Goal: Find specific page/section: Find specific page/section

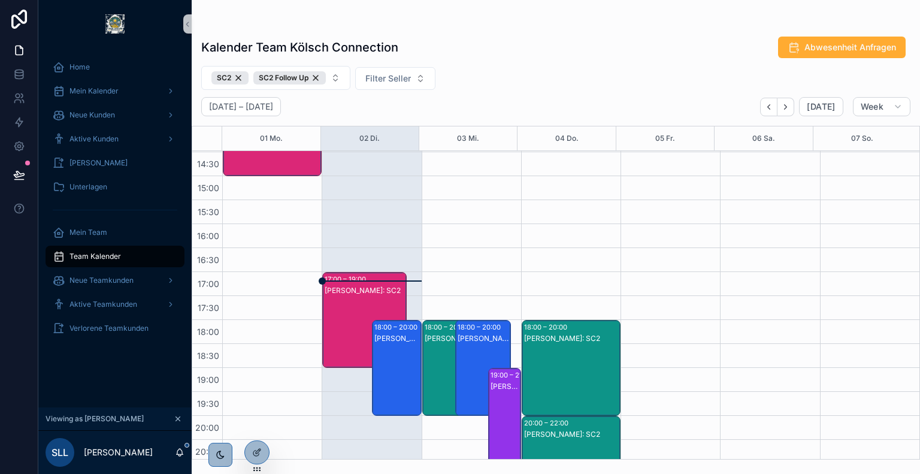
scroll to position [458, 0]
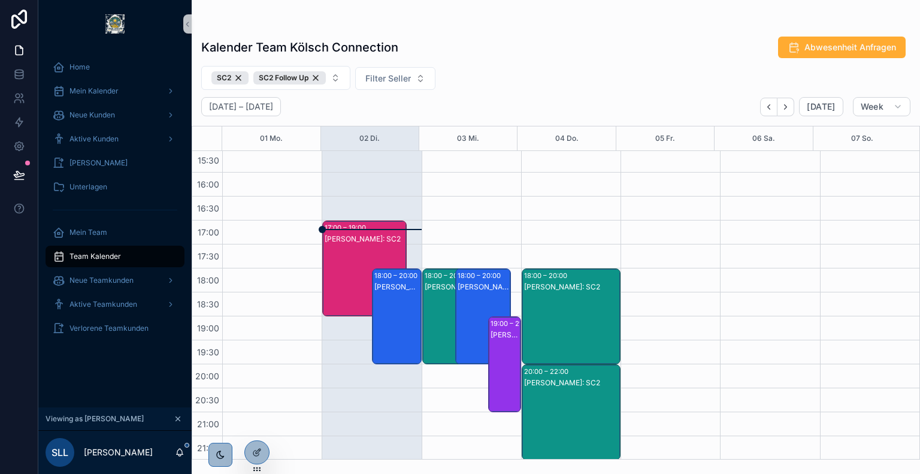
click at [350, 241] on div "[PERSON_NAME]: SC2" at bounding box center [365, 239] width 80 height 10
click at [353, 247] on div "[PERSON_NAME]: SC2" at bounding box center [365, 280] width 80 height 93
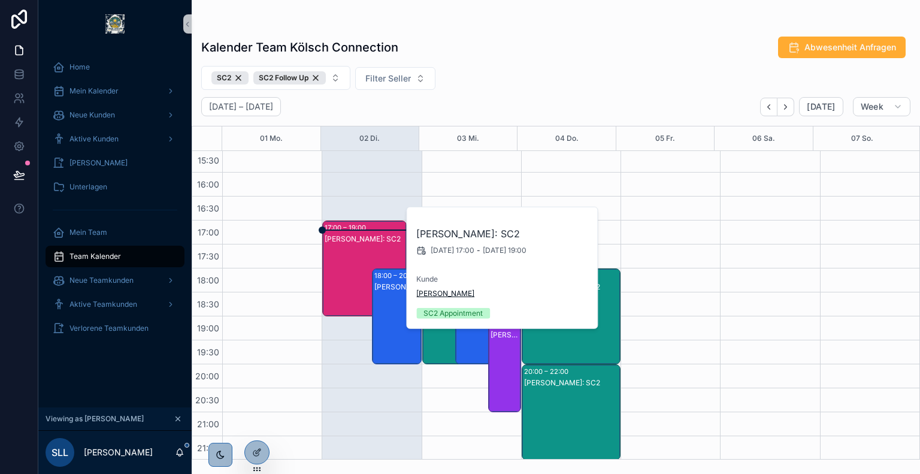
click at [430, 294] on span "[PERSON_NAME]" at bounding box center [445, 294] width 58 height 10
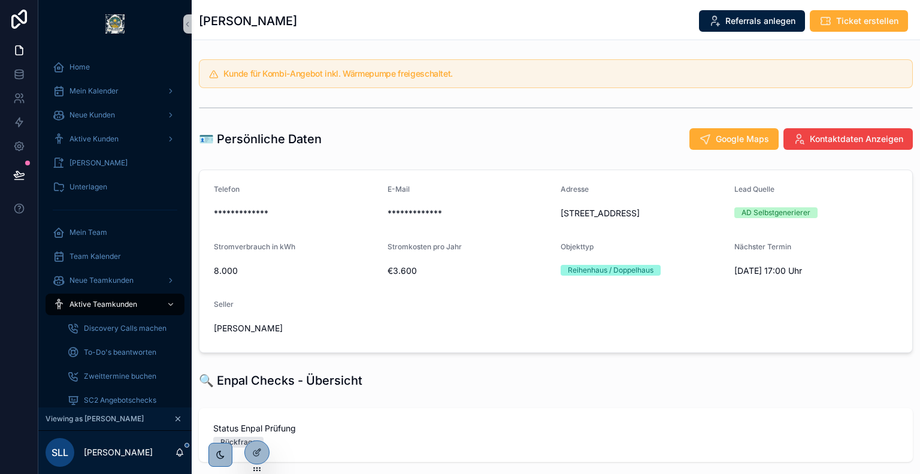
scroll to position [232, 0]
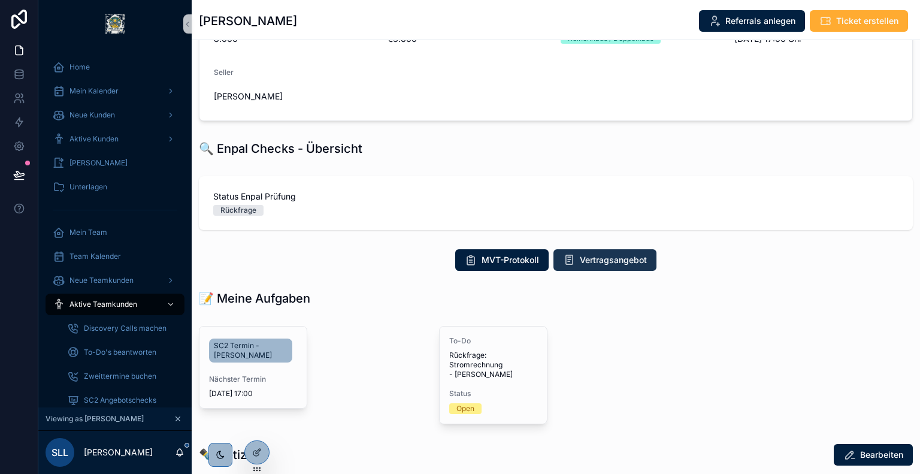
click at [587, 264] on span "Vertragsangebot" at bounding box center [613, 260] width 67 height 12
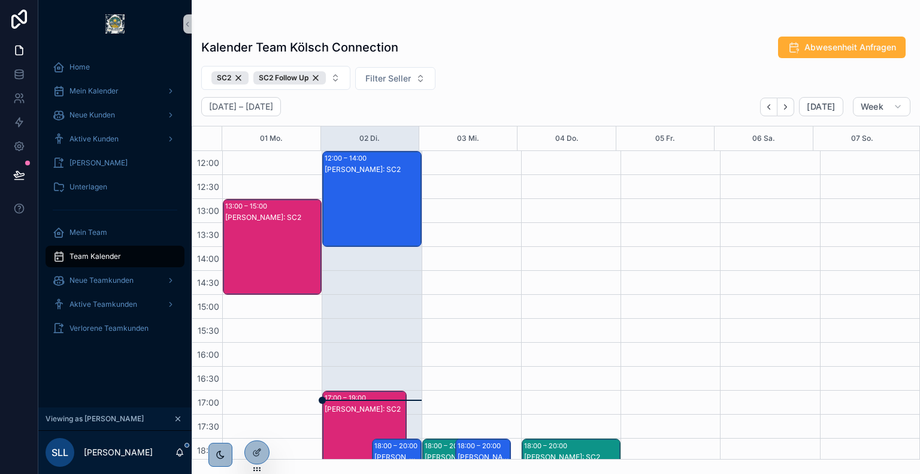
scroll to position [458, 0]
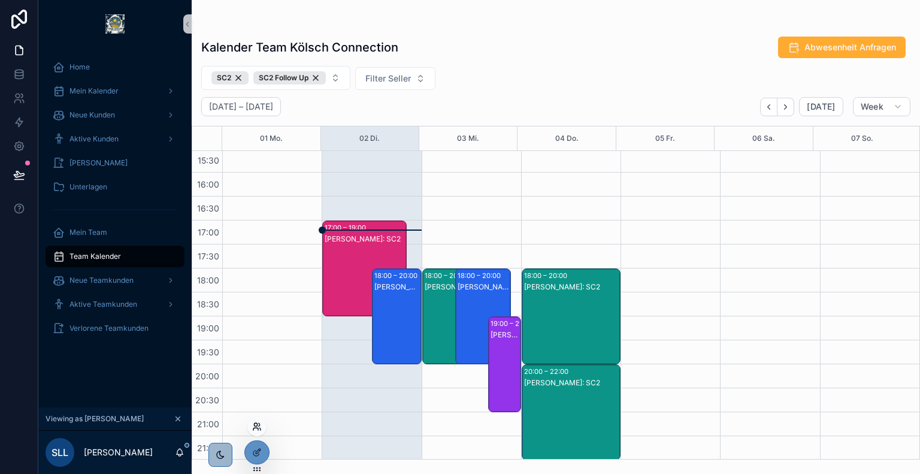
click at [255, 422] on icon at bounding box center [257, 427] width 10 height 10
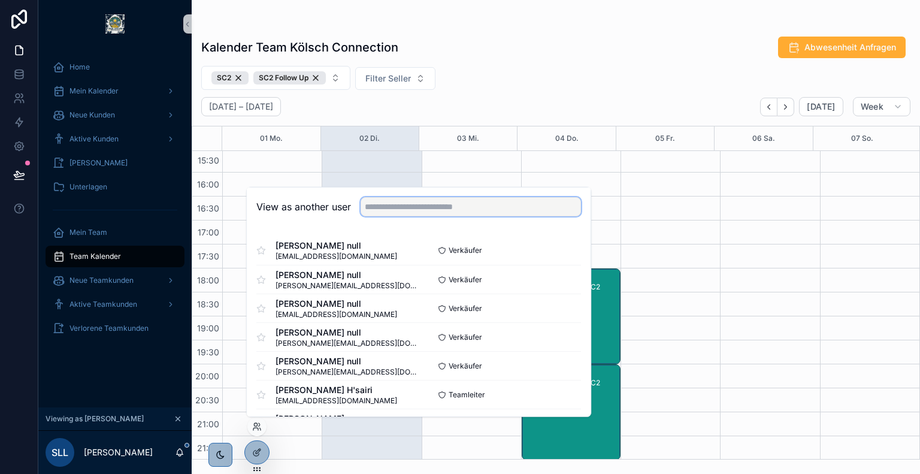
click at [422, 201] on input "text" at bounding box center [470, 206] width 220 height 19
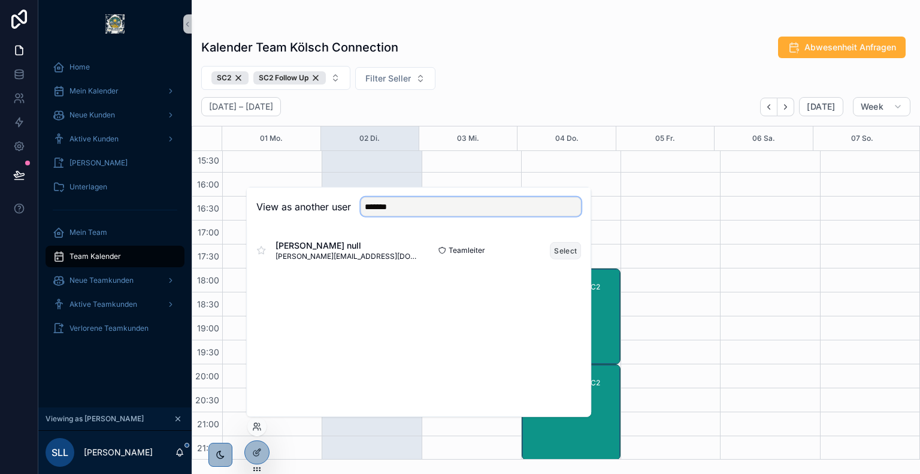
type input "*******"
click at [559, 249] on button "Select" at bounding box center [565, 249] width 31 height 17
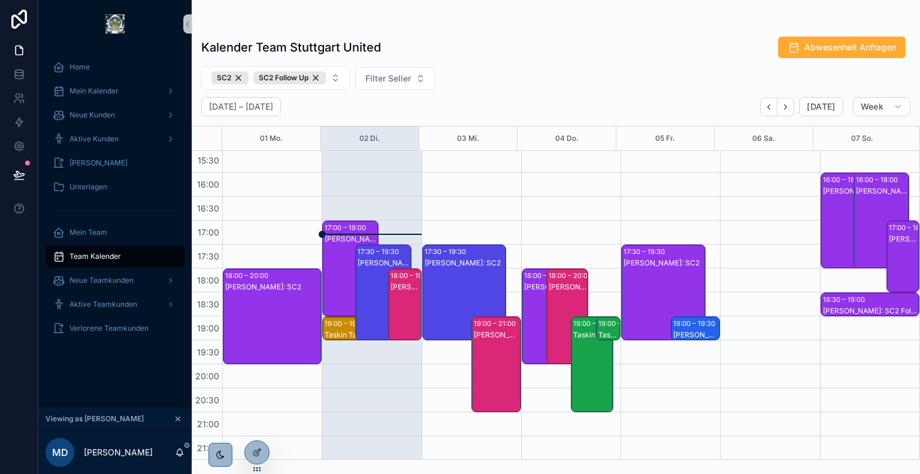
click at [334, 241] on div "[PERSON_NAME]: SC2" at bounding box center [351, 239] width 53 height 10
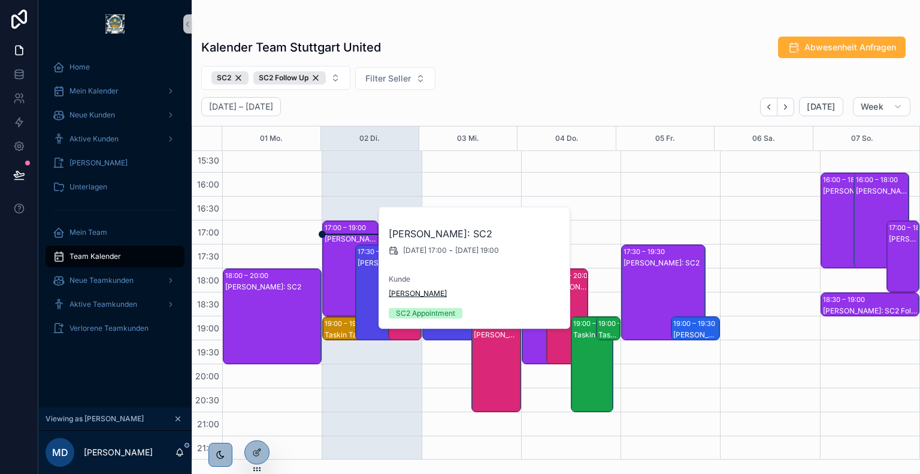
click at [411, 295] on span "[PERSON_NAME]" at bounding box center [418, 294] width 58 height 10
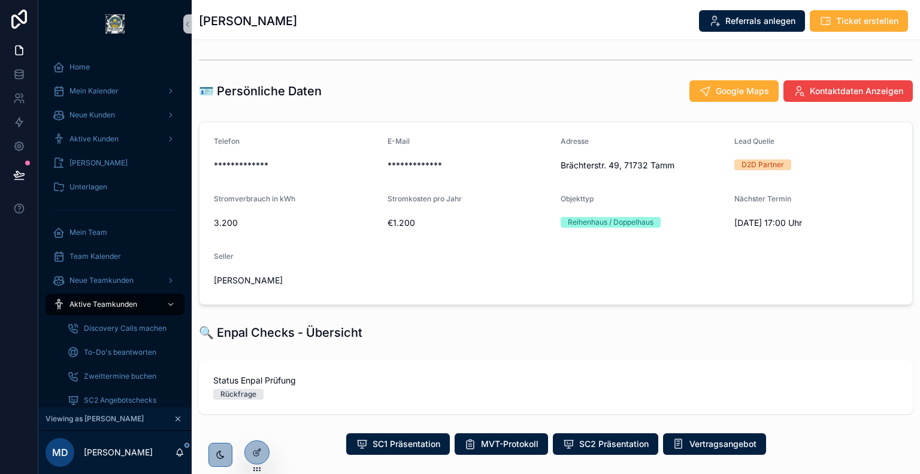
scroll to position [330, 0]
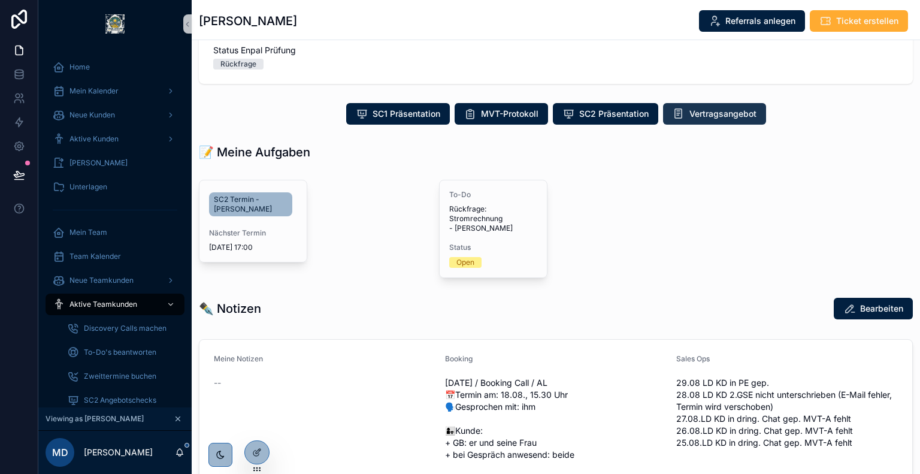
click at [709, 109] on span "Vertragsangebot" at bounding box center [722, 114] width 67 height 12
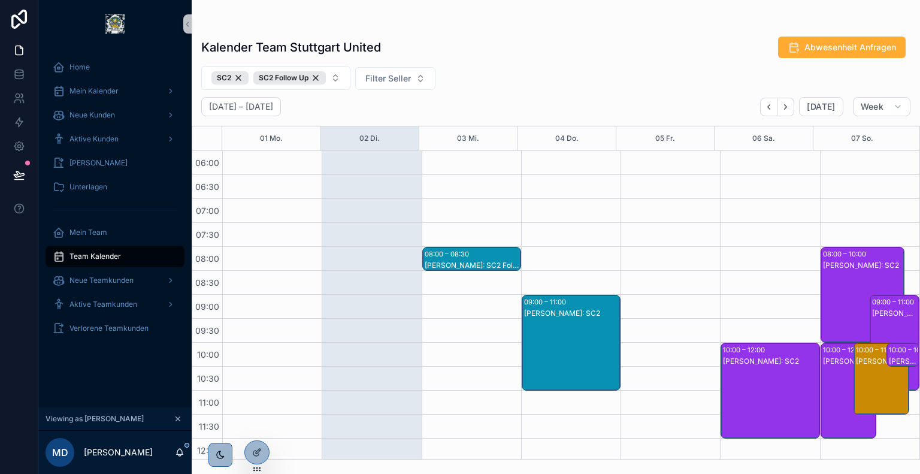
scroll to position [458, 0]
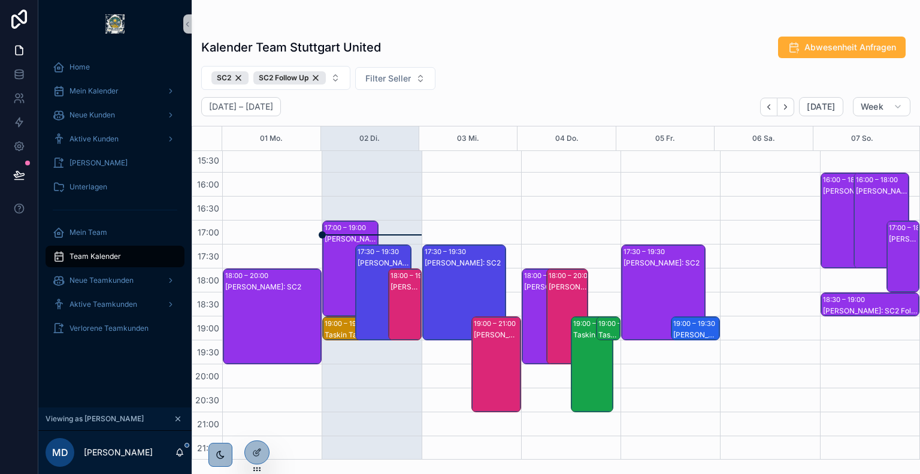
click at [423, 304] on div "17:30 – 19:30 [PERSON_NAME]: SC2" at bounding box center [464, 292] width 83 height 95
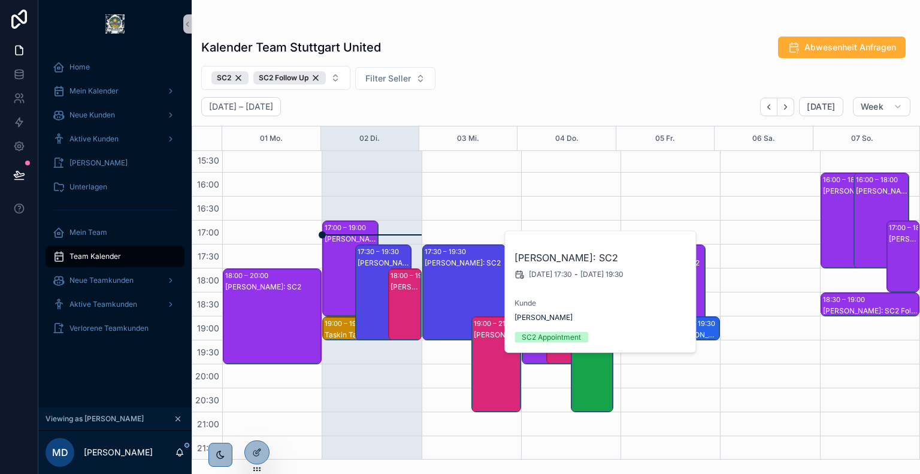
click at [408, 301] on div "[PERSON_NAME]: SC2 Follow Up" at bounding box center [404, 315] width 29 height 69
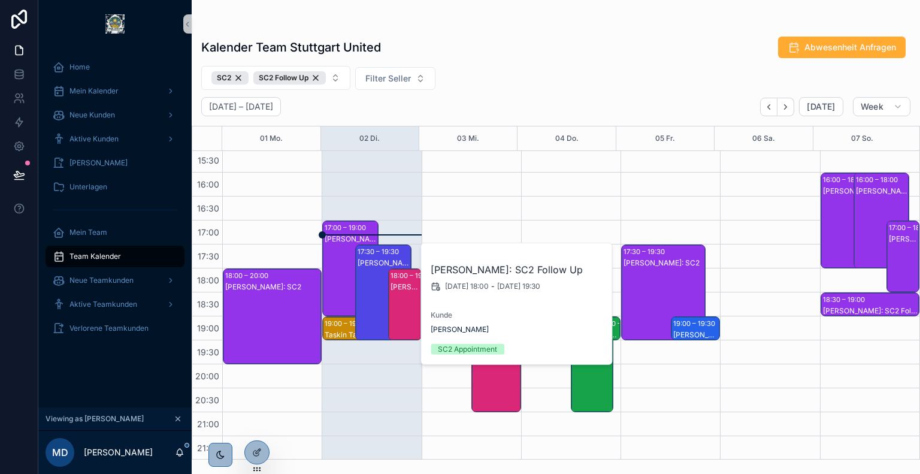
click at [369, 290] on div "[PERSON_NAME]: SC2" at bounding box center [384, 303] width 53 height 93
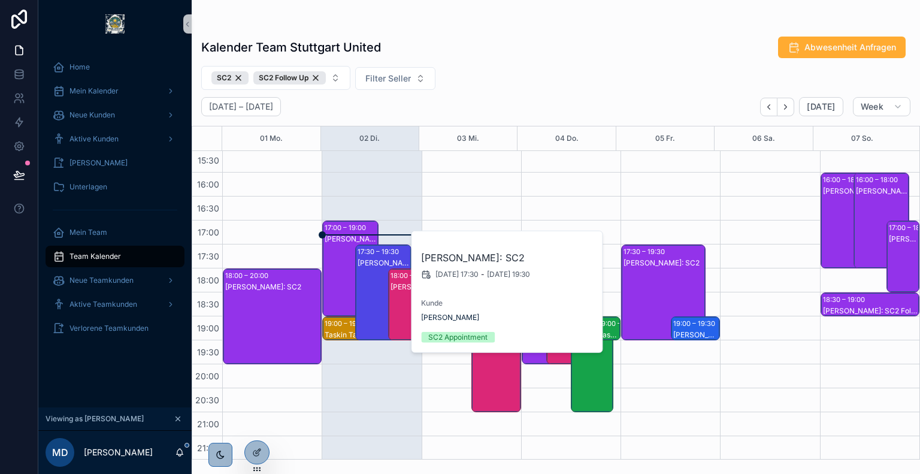
click at [485, 374] on div "[PERSON_NAME]: SC2" at bounding box center [497, 375] width 46 height 93
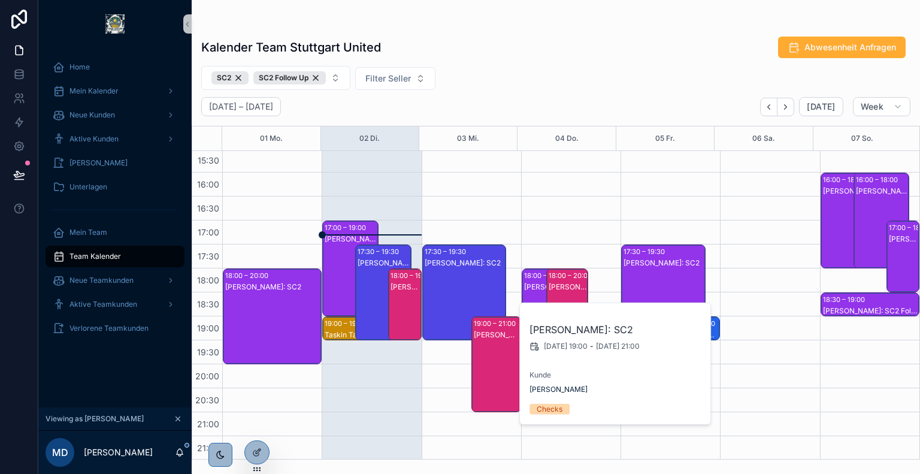
click at [549, 77] on div "SC2 SC2 Follow Up Filter Seller" at bounding box center [556, 78] width 728 height 24
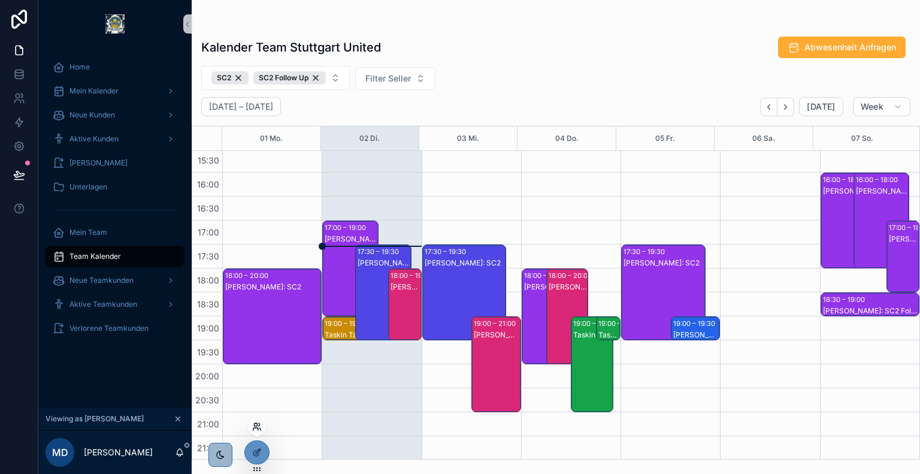
click at [256, 426] on icon at bounding box center [255, 424] width 3 height 3
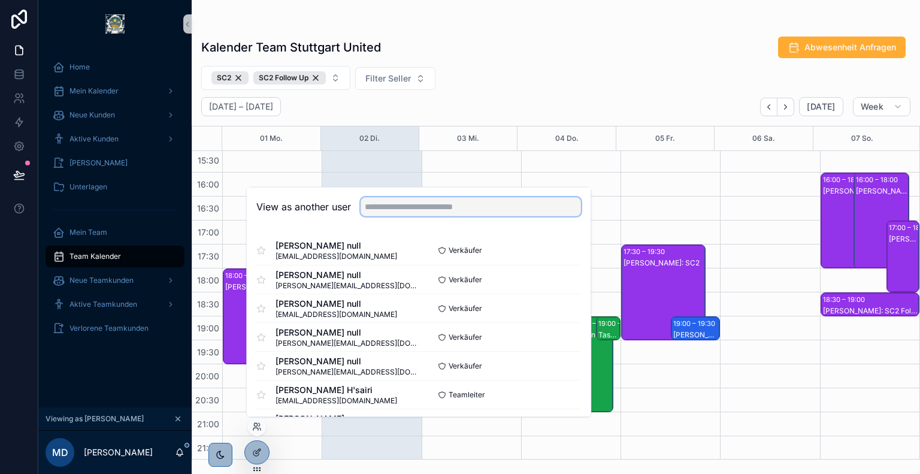
click at [406, 202] on input "text" at bounding box center [470, 206] width 220 height 19
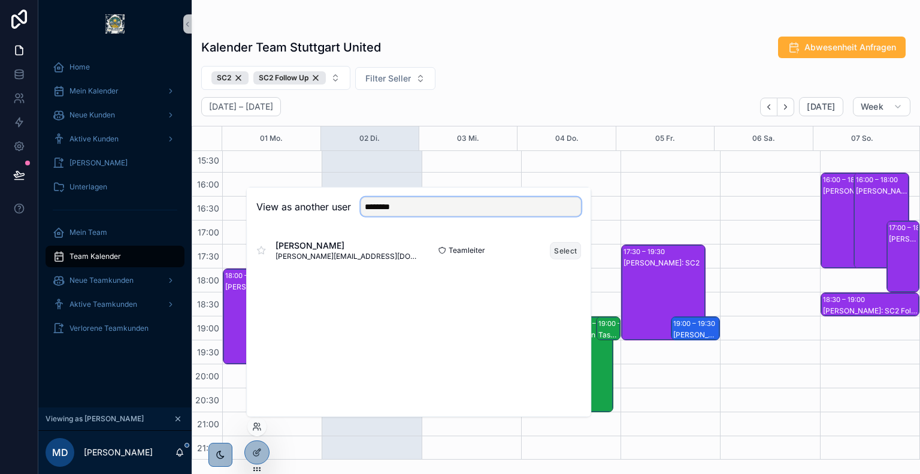
type input "********"
click at [562, 251] on button "Select" at bounding box center [565, 249] width 31 height 17
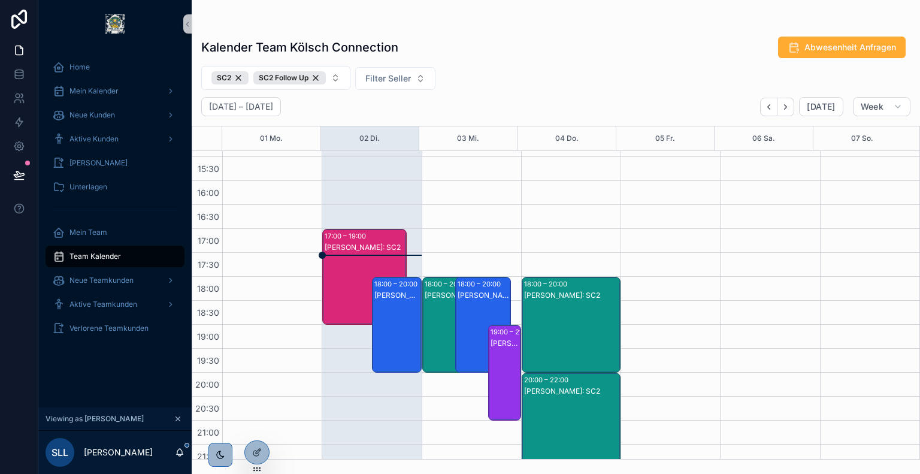
scroll to position [450, 0]
click at [374, 255] on div "[PERSON_NAME]: SC2" at bounding box center [365, 287] width 80 height 93
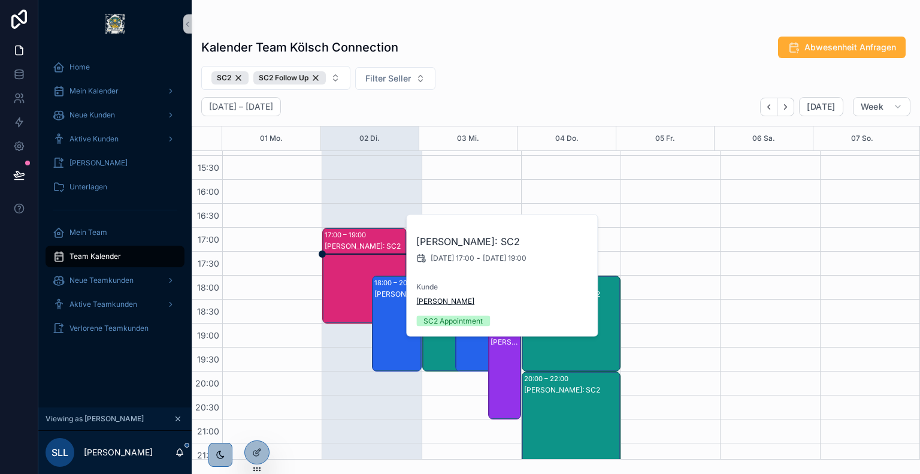
click at [430, 302] on span "[PERSON_NAME]" at bounding box center [445, 301] width 58 height 10
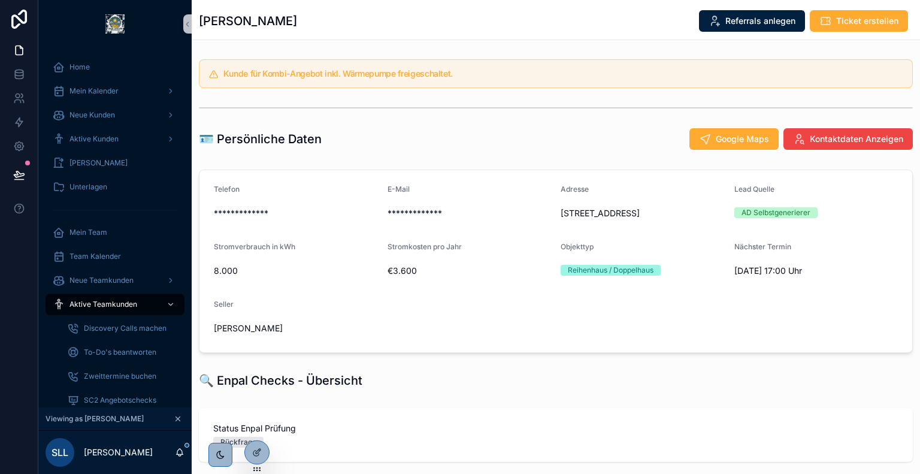
scroll to position [254, 0]
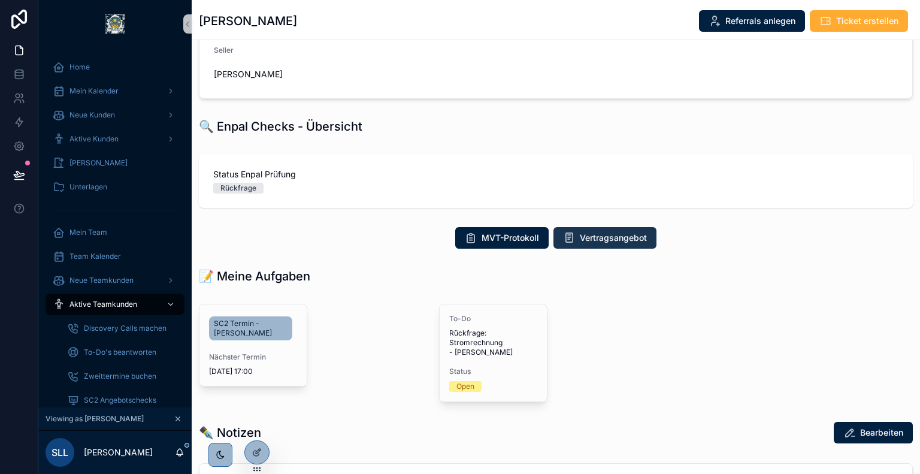
click at [622, 240] on span "Vertragsangebot" at bounding box center [613, 238] width 67 height 12
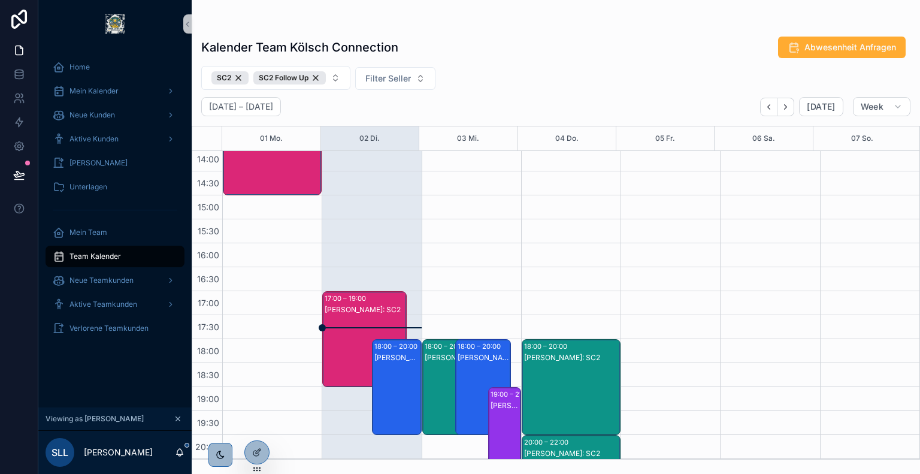
scroll to position [387, 0]
click at [256, 426] on icon at bounding box center [257, 427] width 10 height 10
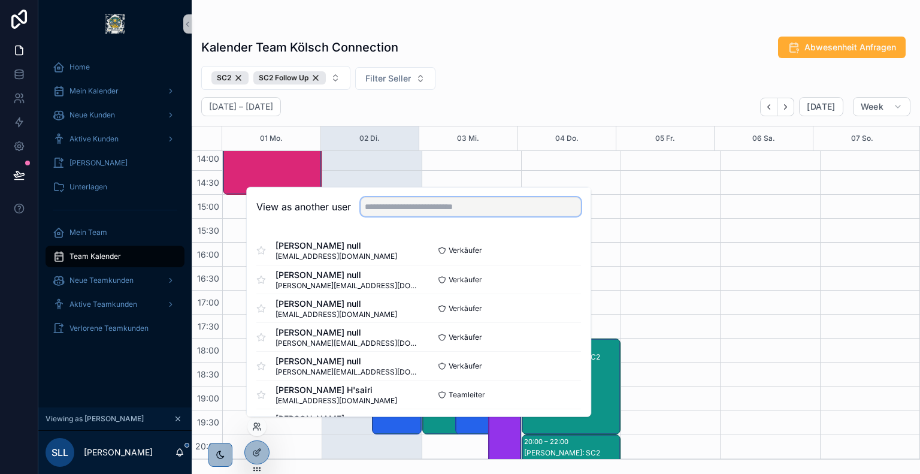
click at [402, 213] on input "text" at bounding box center [470, 206] width 220 height 19
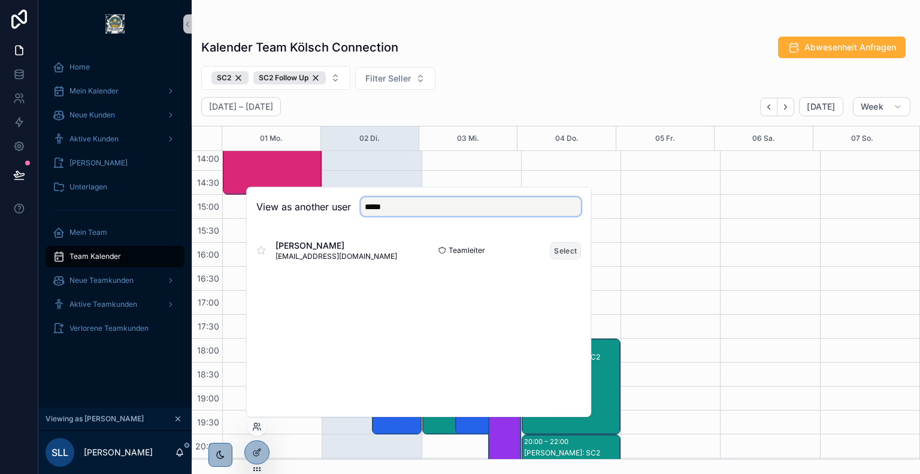
type input "*****"
click at [561, 251] on button "Select" at bounding box center [565, 249] width 31 height 17
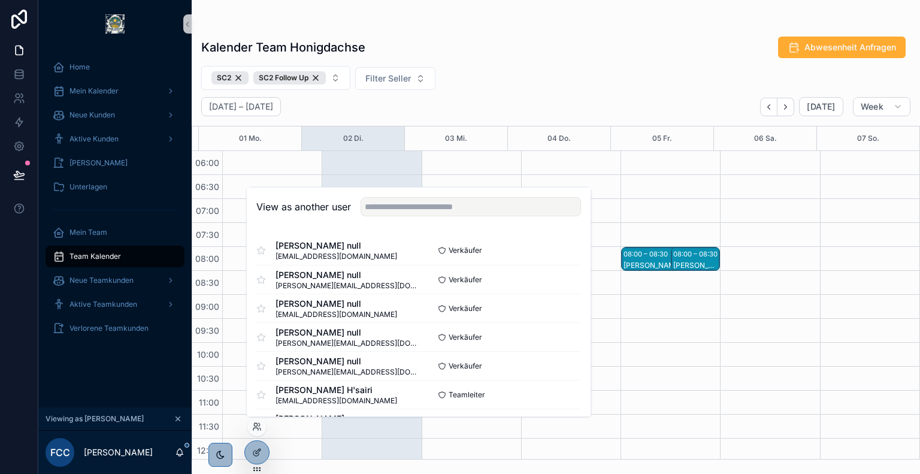
click at [504, 87] on div "SC2 SC2 Follow Up Filter Seller" at bounding box center [556, 78] width 728 height 24
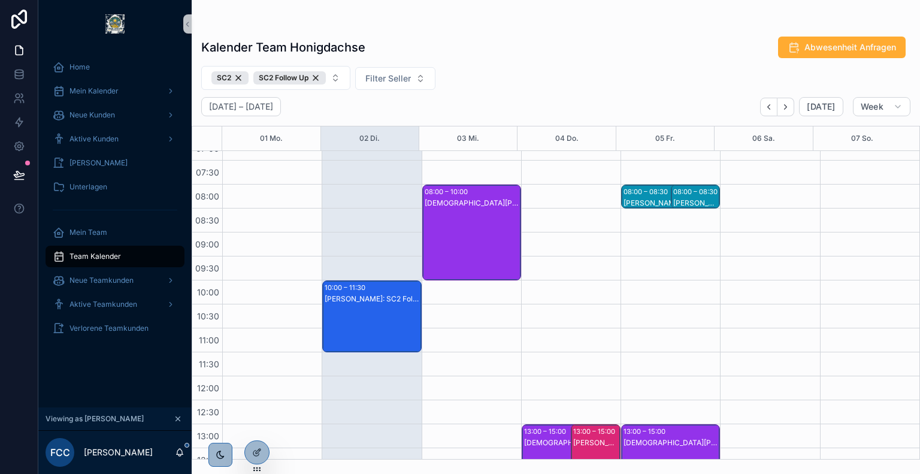
scroll to position [21, 0]
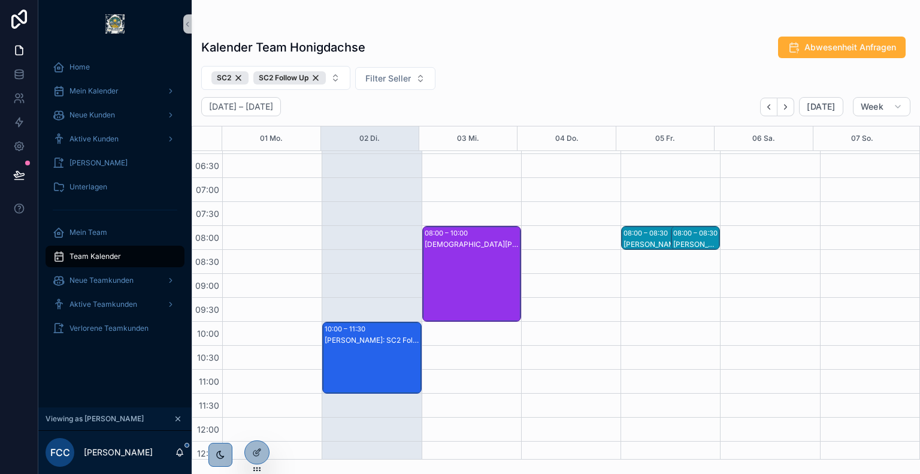
click at [453, 256] on div "[DEMOGRAPHIC_DATA][PERSON_NAME]: SC2" at bounding box center [472, 285] width 95 height 93
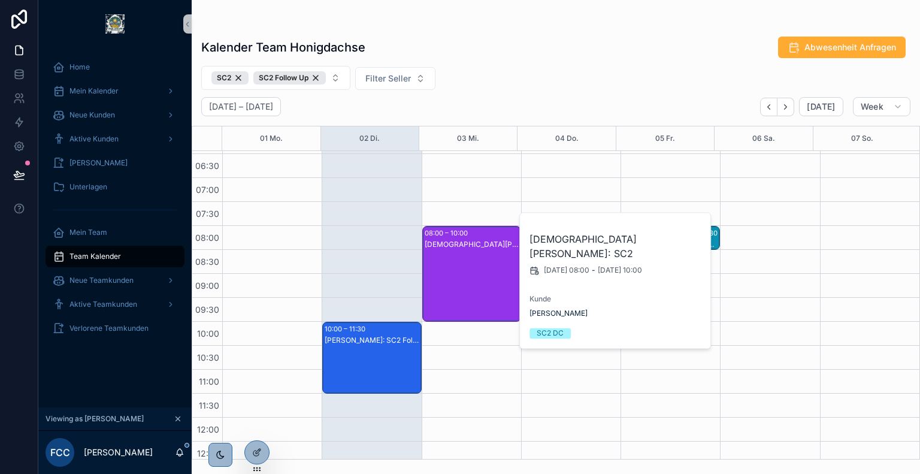
click at [543, 53] on div "Kalender Team Honigdachse Abwesenheit Anfragen" at bounding box center [555, 47] width 709 height 23
